Goal: Task Accomplishment & Management: Use online tool/utility

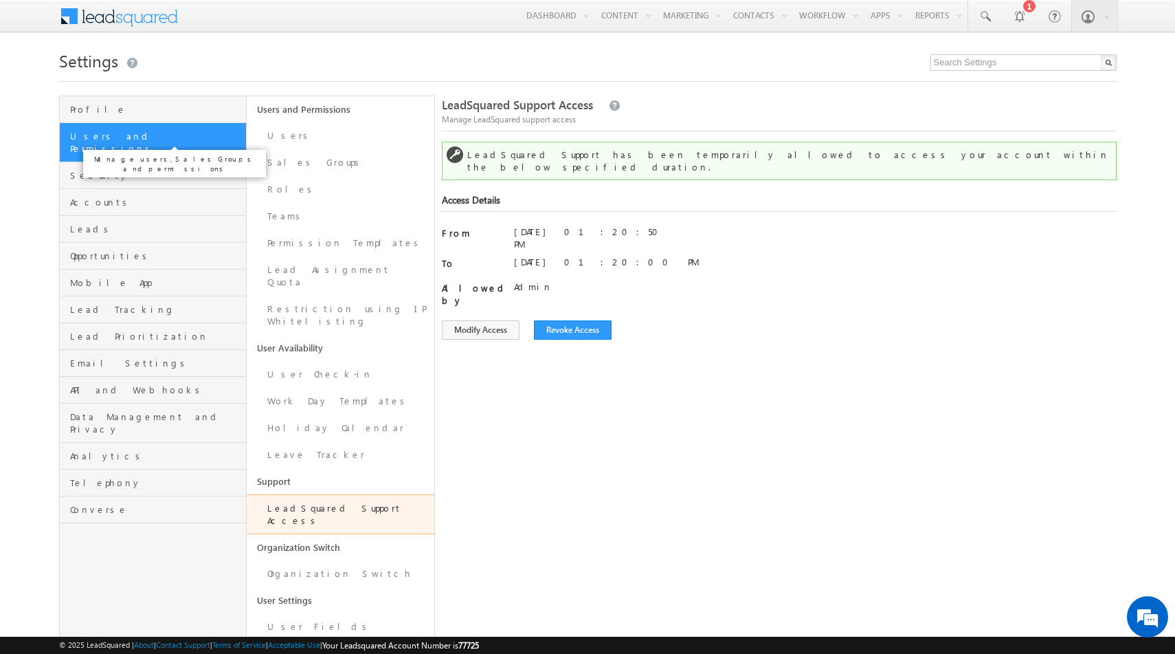
click at [148, 131] on span "Users and Permissions" at bounding box center [156, 142] width 173 height 25
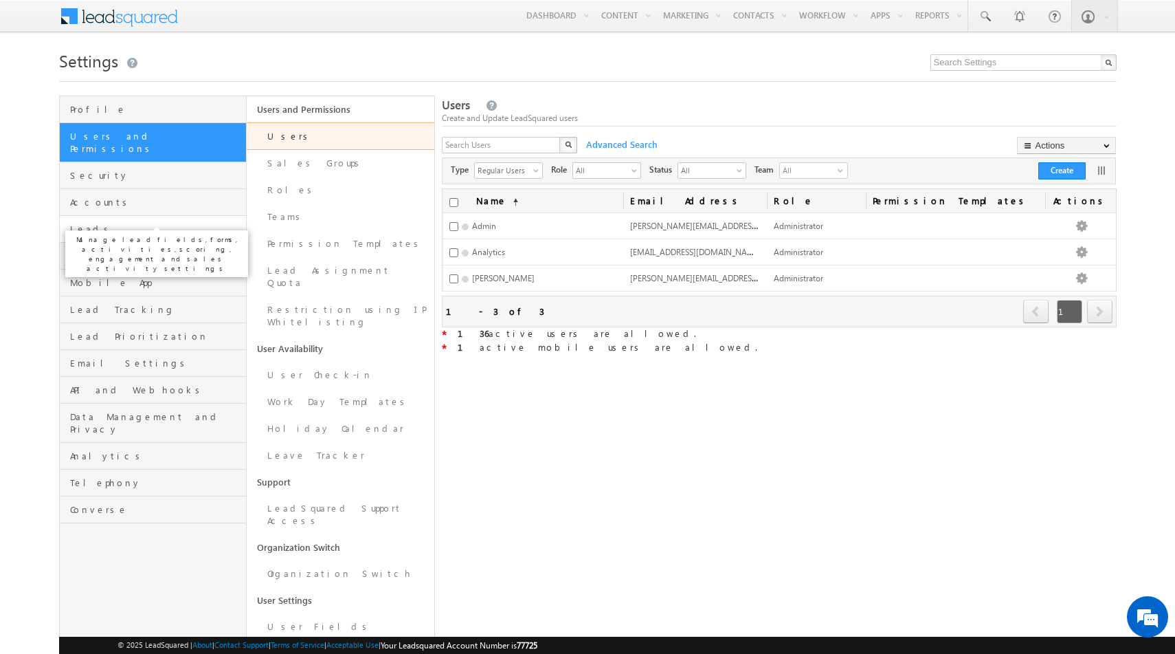
click at [126, 223] on span "Leads" at bounding box center [156, 229] width 173 height 12
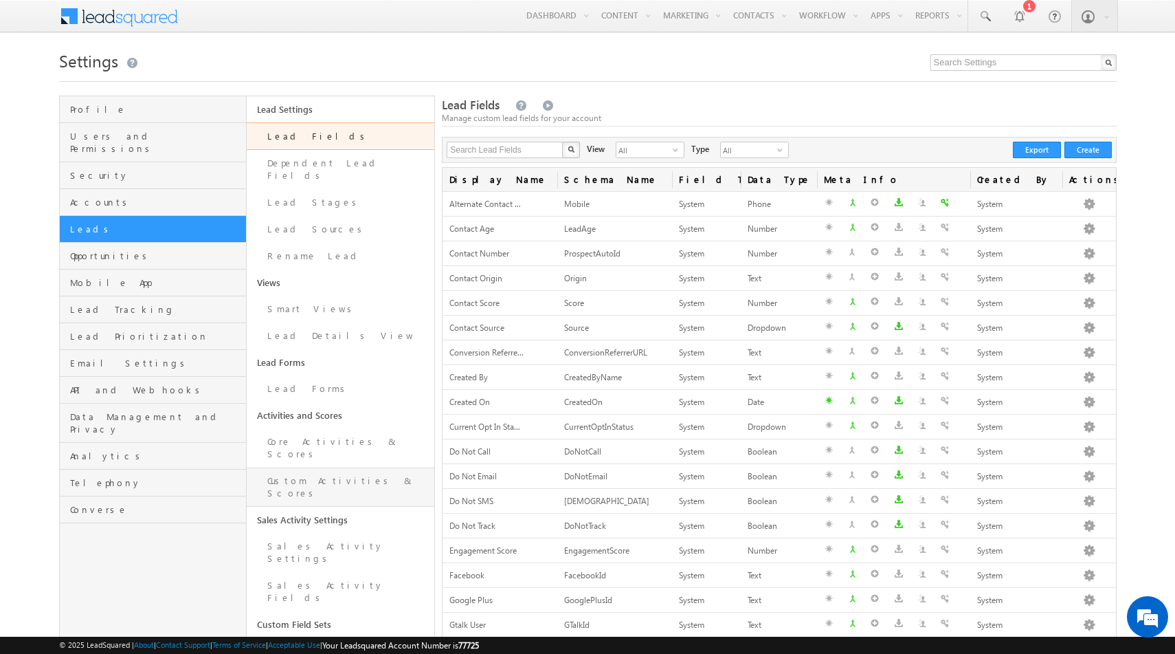
click at [307, 467] on link "Custom Activities & Scores" at bounding box center [341, 486] width 188 height 39
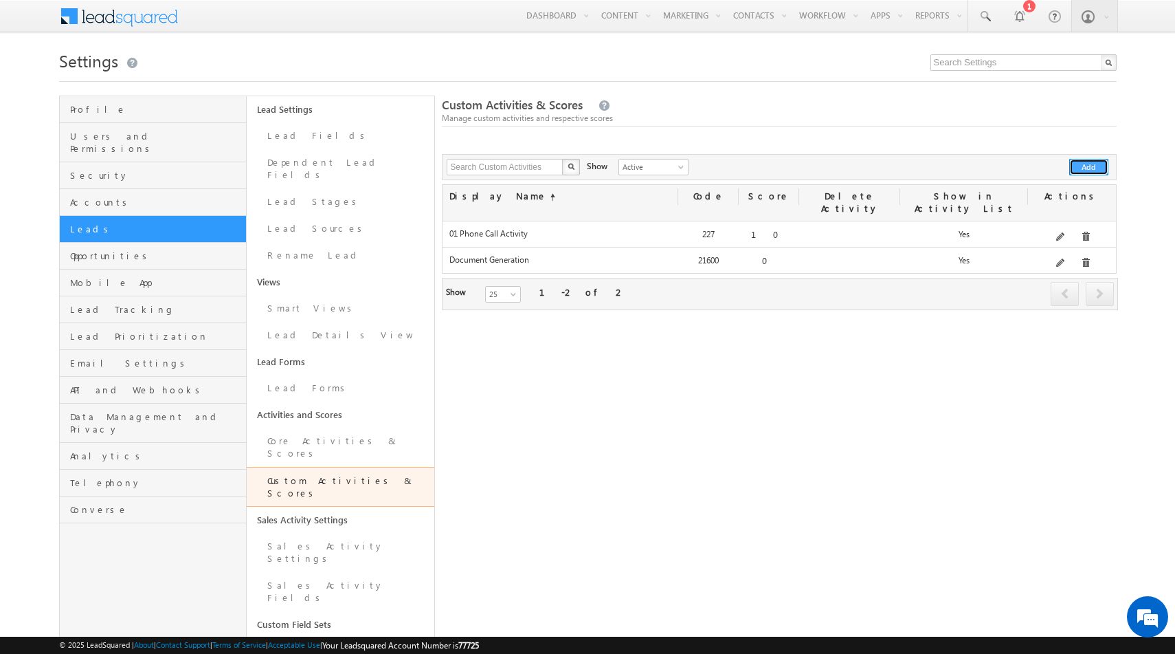
click at [1090, 166] on button "Add" at bounding box center [1088, 167] width 39 height 16
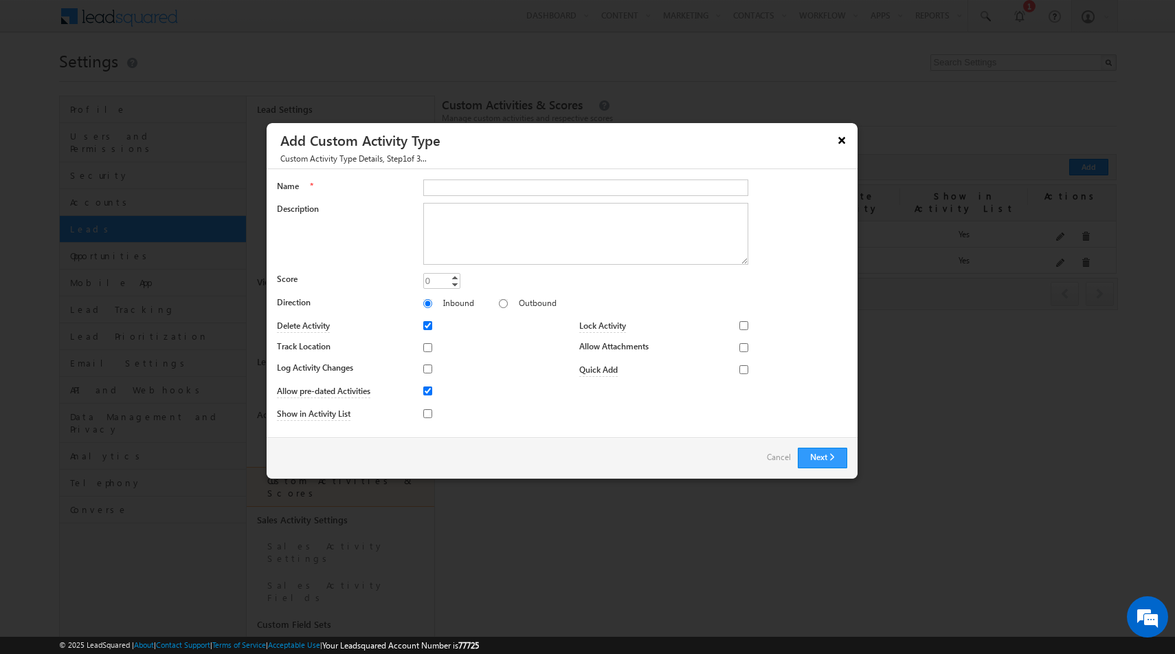
click at [841, 137] on button "×" at bounding box center [842, 140] width 22 height 24
